Goal: Answer question/provide support: Share knowledge or assist other users

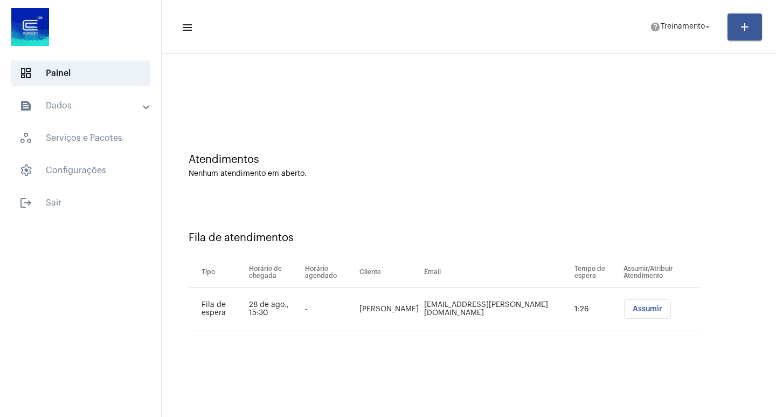
click at [639, 311] on span "Assumir" at bounding box center [648, 309] width 30 height 8
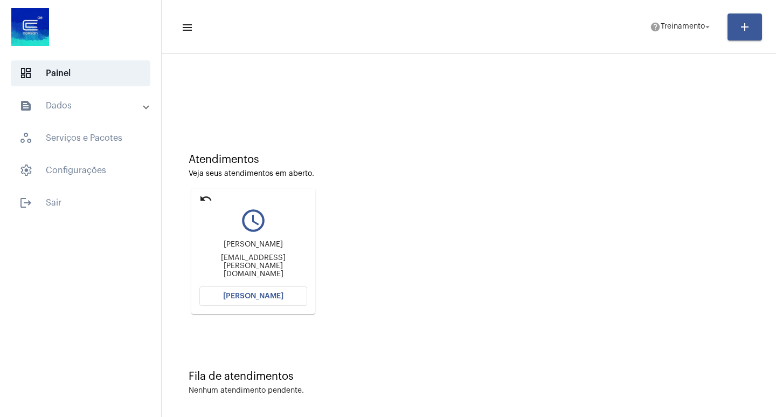
click at [217, 291] on button "[PERSON_NAME]" at bounding box center [253, 295] width 108 height 19
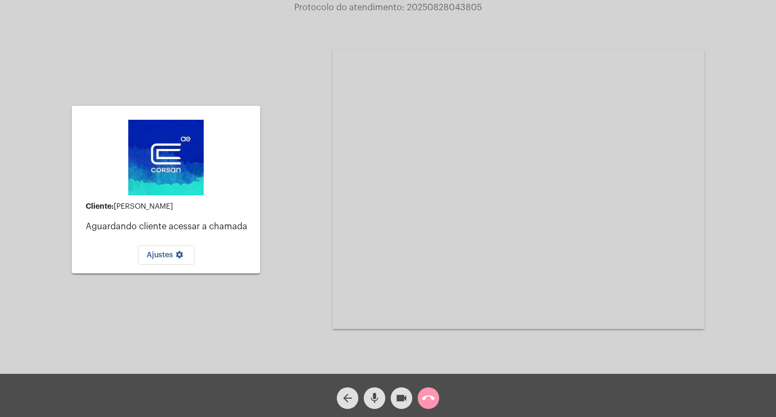
click at [294, 74] on div "Cliente: [PERSON_NAME] Aguardando cliente acessar a chamada Ajustes settings Ac…" at bounding box center [388, 189] width 774 height 374
click at [427, 8] on span "Protocolo do atendimento: 20250828043805" at bounding box center [388, 7] width 188 height 9
copy span "20250828043805"
click at [325, 130] on div "Cliente: [PERSON_NAME] Aguardando cliente acessar a chamada Ajustes settings Ac…" at bounding box center [388, 189] width 774 height 374
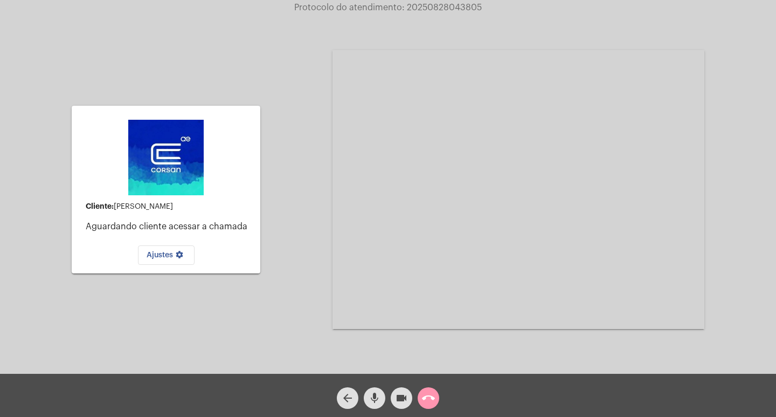
click at [430, 400] on mat-icon "call_end" at bounding box center [428, 397] width 13 height 13
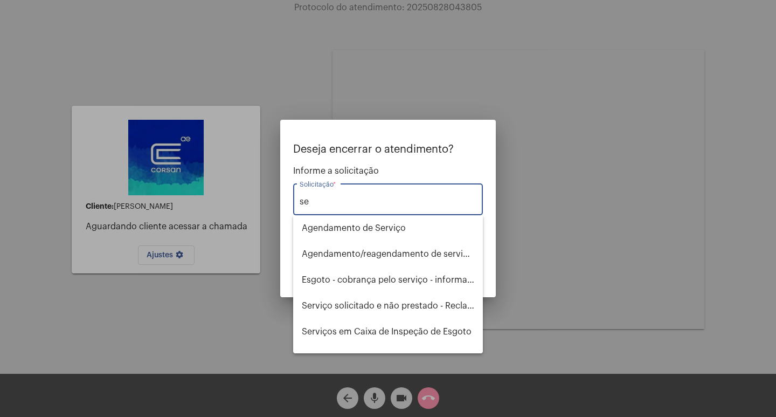
type input "s"
type input "c"
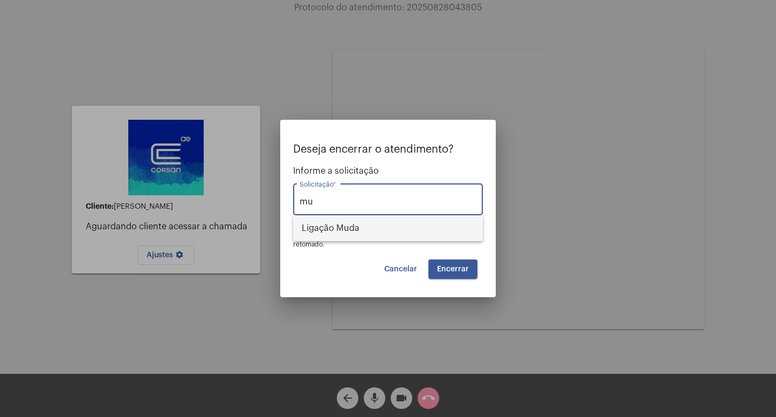
click at [304, 226] on span "Ligação Muda" at bounding box center [388, 228] width 173 height 26
type input "Ligação Muda"
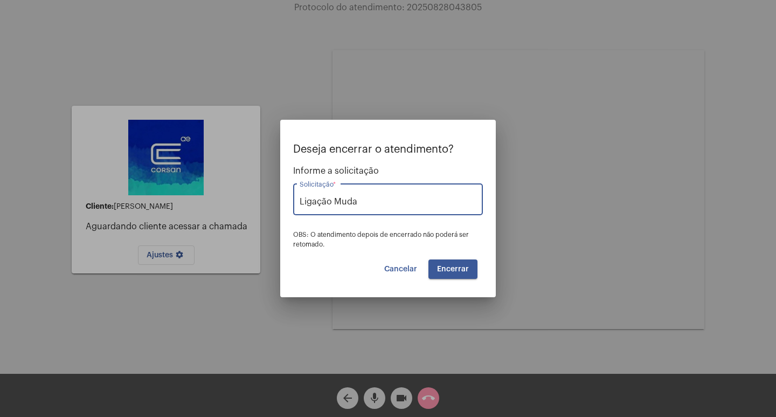
click at [467, 274] on button "Encerrar" at bounding box center [453, 268] width 49 height 19
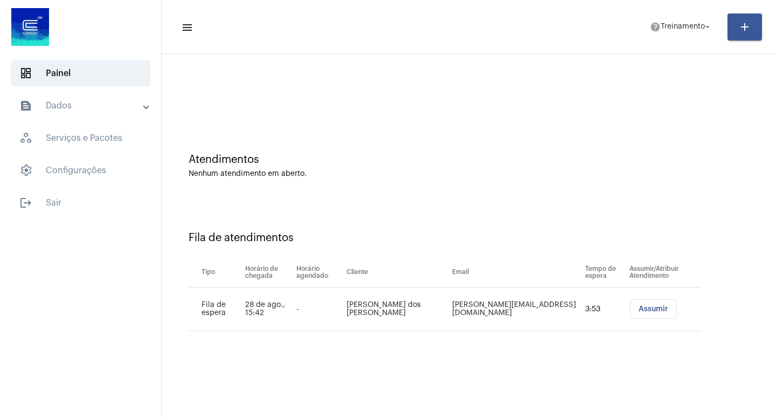
click at [645, 317] on button "Assumir" at bounding box center [653, 308] width 47 height 19
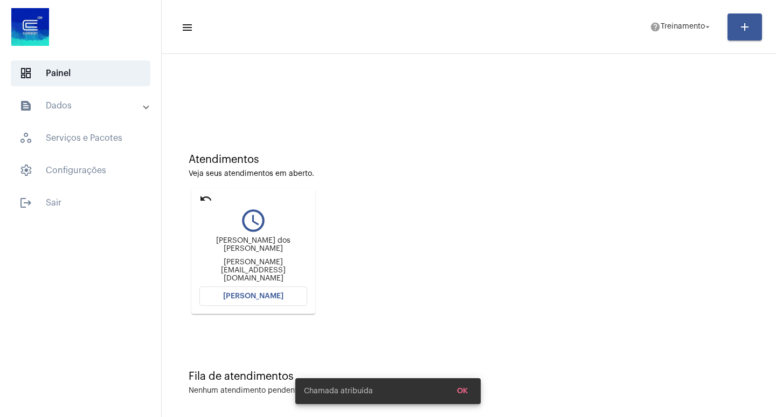
click at [264, 289] on button "[PERSON_NAME]" at bounding box center [253, 295] width 108 height 19
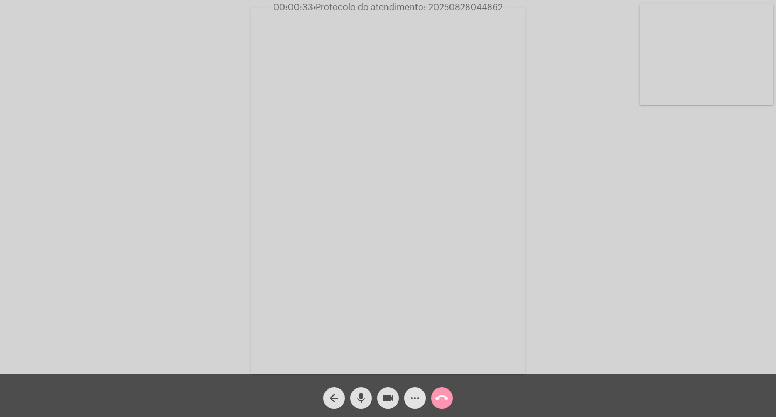
click at [411, 403] on mat-icon "more_horiz" at bounding box center [415, 397] width 13 height 13
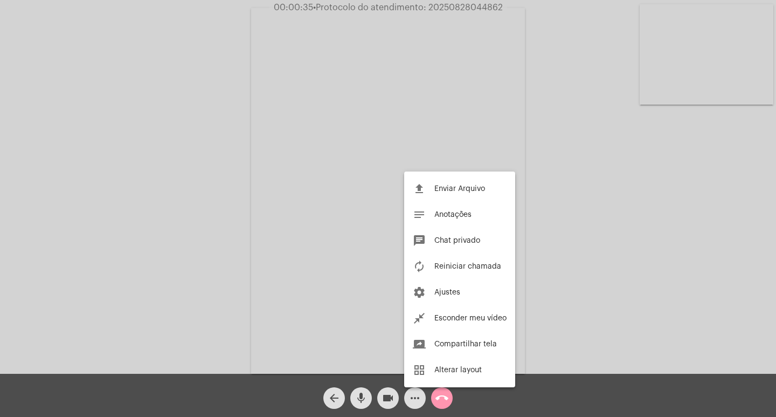
click at [207, 158] on div at bounding box center [388, 208] width 776 height 417
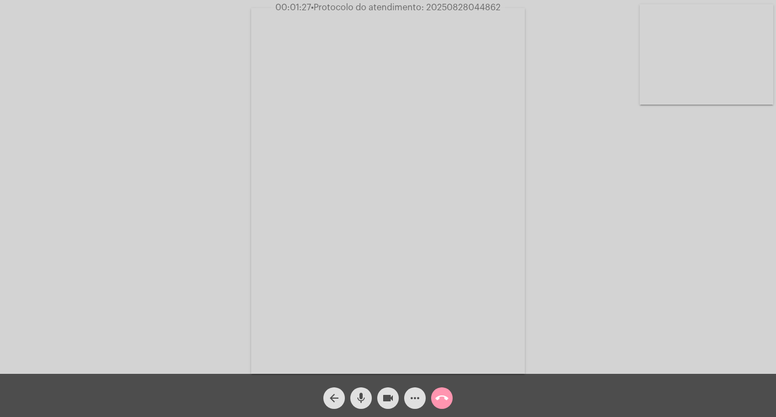
click at [198, 189] on div "Acessando Câmera e Microfone..." at bounding box center [388, 190] width 774 height 374
click at [355, 401] on mat-icon "mic" at bounding box center [361, 397] width 13 height 13
click at [422, 395] on button "more_horiz" at bounding box center [415, 398] width 22 height 22
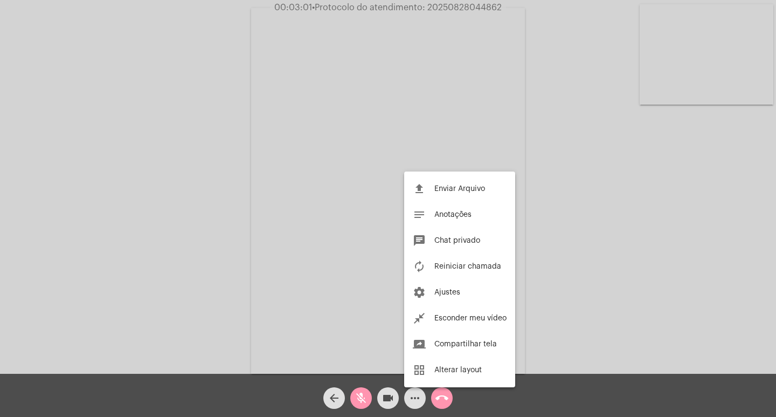
click at [419, 396] on div at bounding box center [388, 208] width 776 height 417
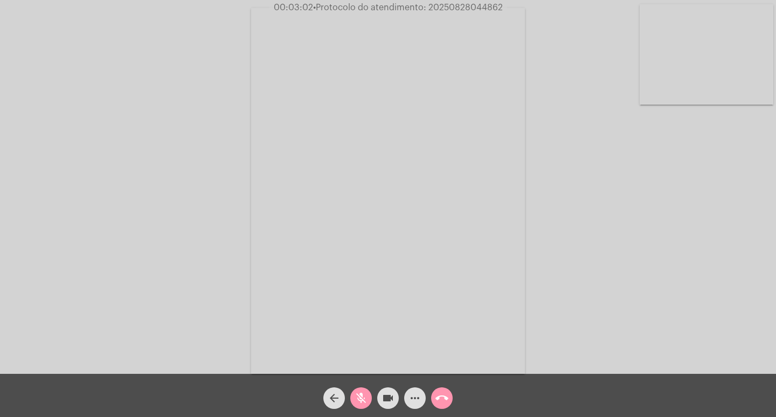
click at [361, 404] on mat-icon "mic_off" at bounding box center [361, 397] width 13 height 13
click at [361, 404] on mat-icon "mic" at bounding box center [361, 397] width 13 height 13
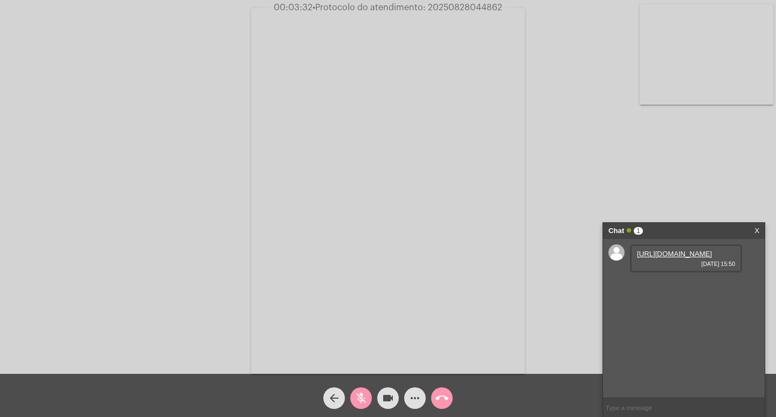
click at [663, 258] on link "[URL][DOMAIN_NAME]" at bounding box center [674, 254] width 75 height 8
click at [354, 394] on button "mic_off" at bounding box center [361, 398] width 22 height 22
click at [354, 394] on button "mic" at bounding box center [361, 398] width 22 height 22
click at [645, 288] on link "[URL][DOMAIN_NAME]" at bounding box center [674, 284] width 75 height 8
click at [353, 401] on button "mic_off" at bounding box center [361, 398] width 22 height 22
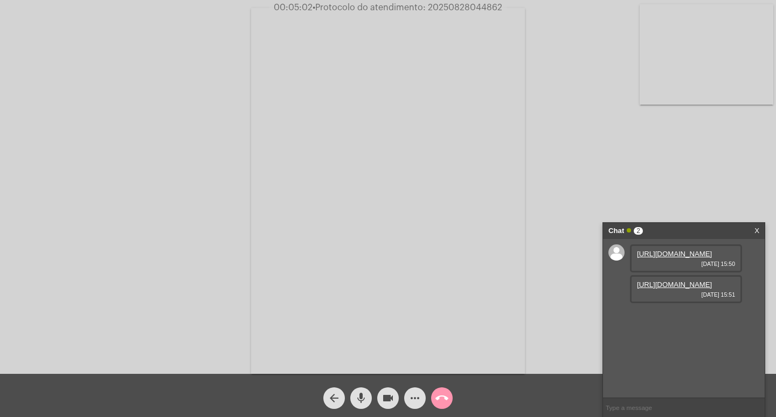
click at [60, 47] on div "Acessando Câmera e Microfone..." at bounding box center [388, 190] width 774 height 374
click at [448, 6] on span "• Protocolo do atendimento: 20250828044862" at bounding box center [408, 7] width 190 height 9
copy span "20250828044862"
click at [418, 177] on video at bounding box center [388, 191] width 274 height 366
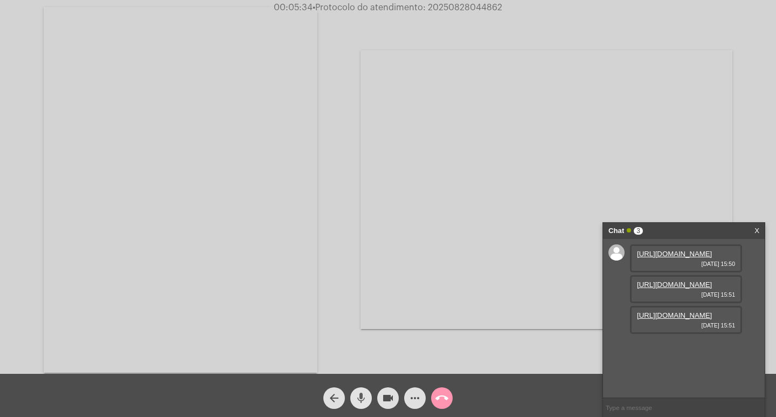
click at [364, 394] on mat-icon "mic" at bounding box center [361, 397] width 13 height 13
click at [380, 33] on div "Acessando Câmera e Microfone..." at bounding box center [388, 189] width 774 height 374
click at [444, 3] on span "00:05:46 • Protocolo do atendimento: 20250828044862" at bounding box center [388, 7] width 237 height 11
copy span "20250828044862"
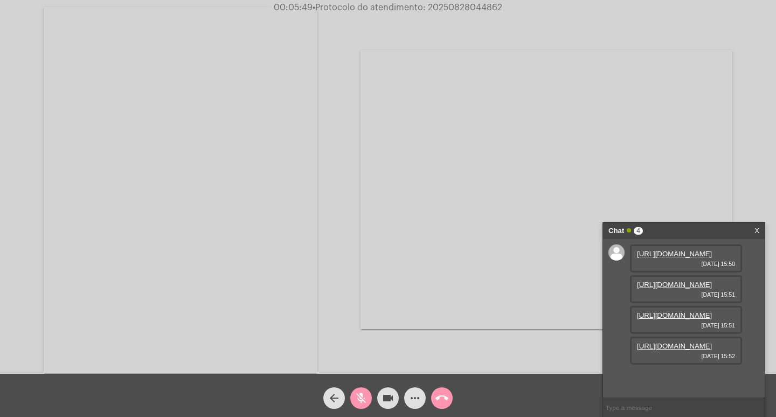
scroll to position [9, 0]
click at [307, 146] on video at bounding box center [181, 190] width 274 height 366
click at [679, 288] on link "[URL][DOMAIN_NAME]" at bounding box center [674, 284] width 75 height 8
click at [704, 319] on link "[URL][DOMAIN_NAME]" at bounding box center [674, 315] width 75 height 8
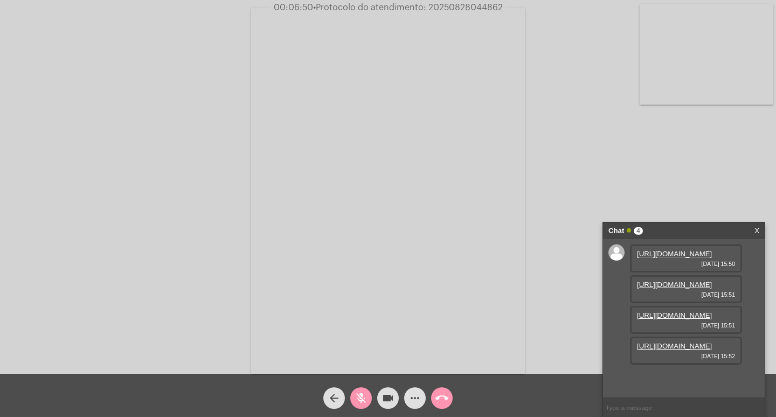
click at [688, 317] on link "[URL][DOMAIN_NAME]" at bounding box center [674, 315] width 75 height 8
